Goal: Information Seeking & Learning: Learn about a topic

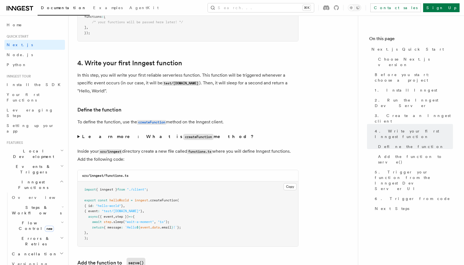
scroll to position [666, 0]
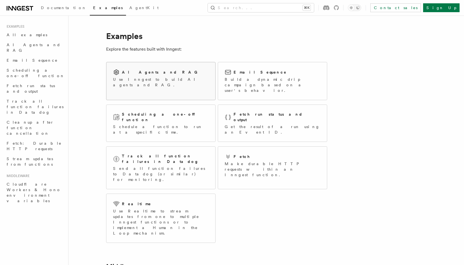
click at [177, 76] on div "AI Agents and RAG Use Inngest to build AI agents and RAG." at bounding box center [161, 78] width 96 height 19
click at [264, 111] on h2 "Fetch run status and output" at bounding box center [276, 116] width 87 height 11
click at [160, 75] on div "AI Agents and RAG" at bounding box center [161, 72] width 96 height 7
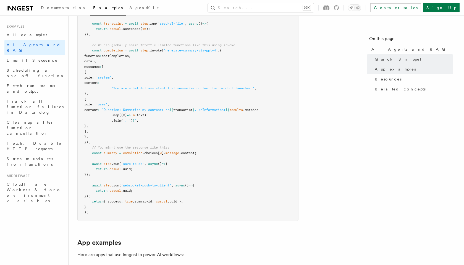
scroll to position [347, 0]
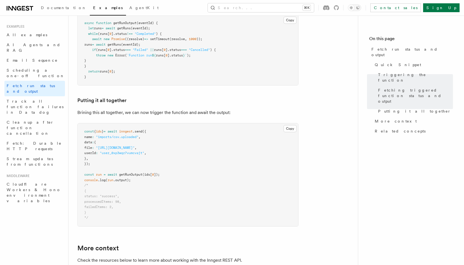
scroll to position [643, 0]
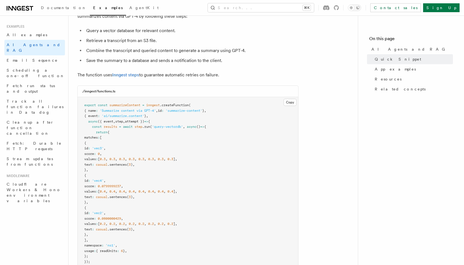
scroll to position [96, 0]
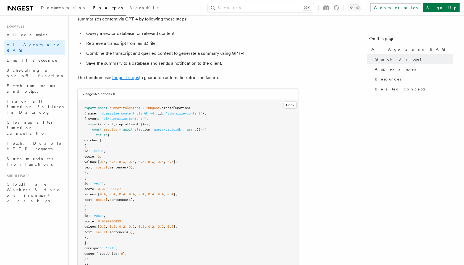
click at [129, 78] on link "Inngest steps" at bounding box center [125, 77] width 27 height 5
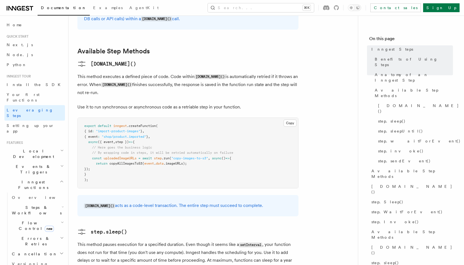
scroll to position [633, 0]
